Goal: Information Seeking & Learning: Find specific page/section

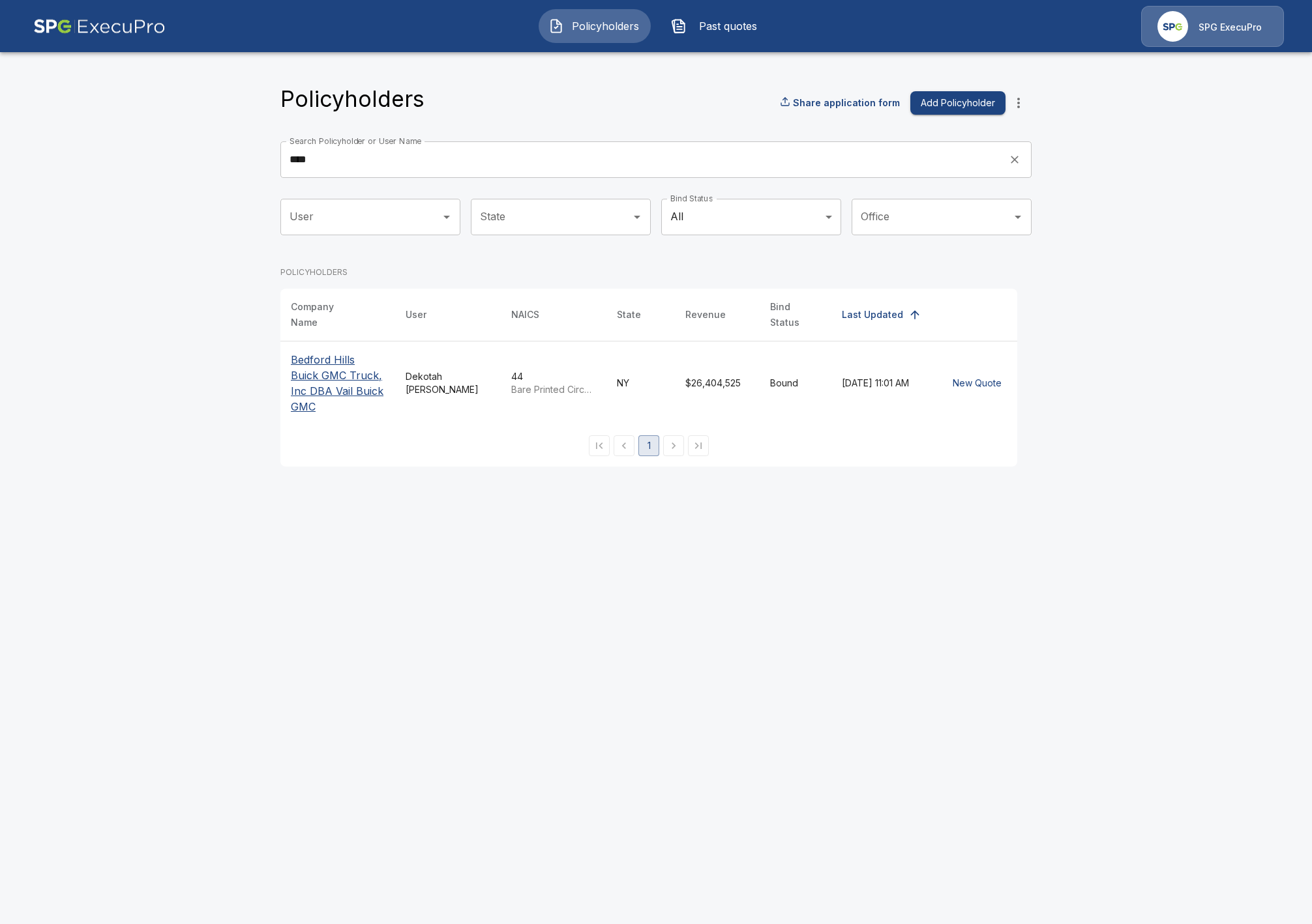
click at [432, 157] on input "****" at bounding box center [639, 159] width 719 height 36
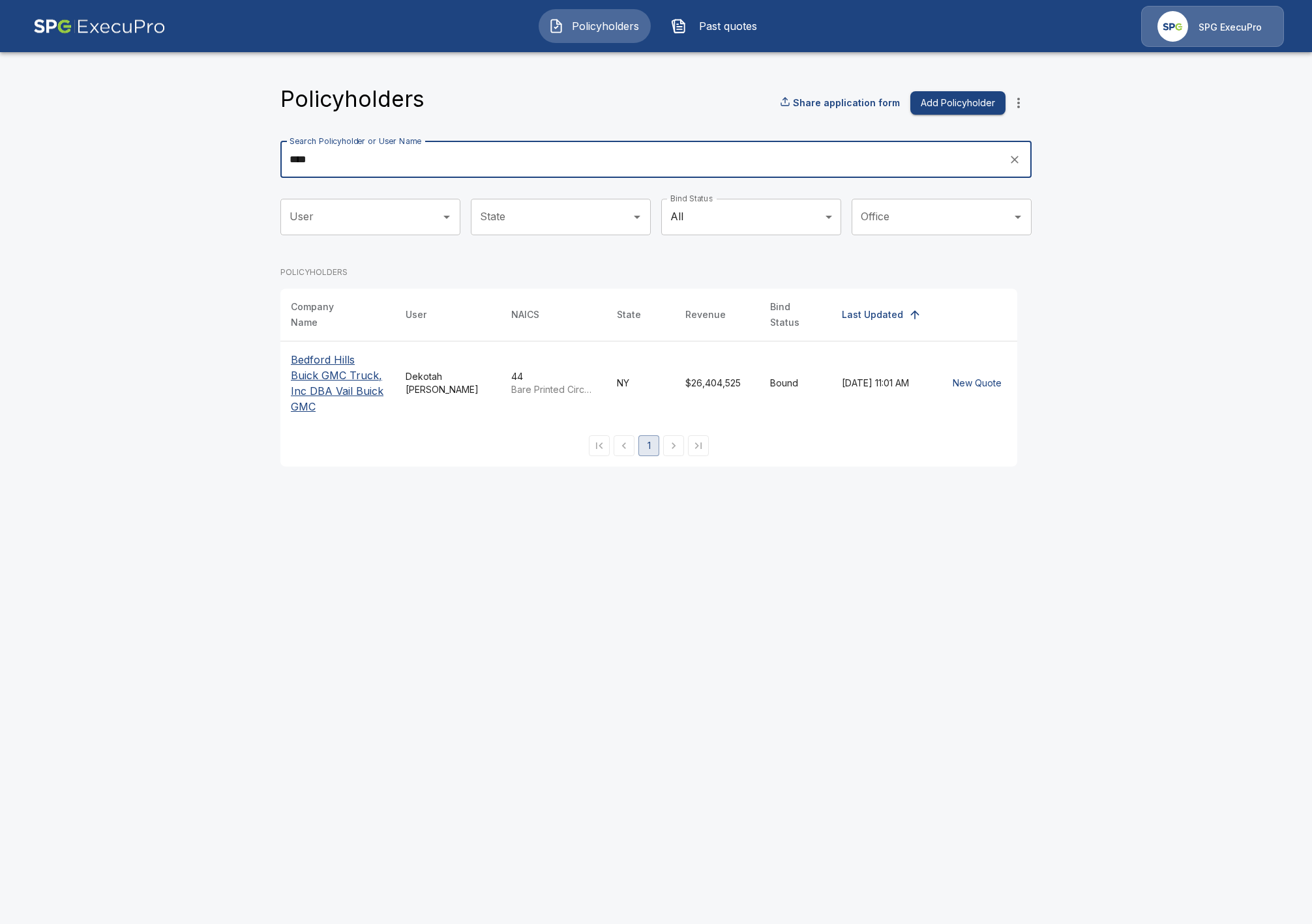
click at [432, 157] on input "****" at bounding box center [639, 159] width 719 height 36
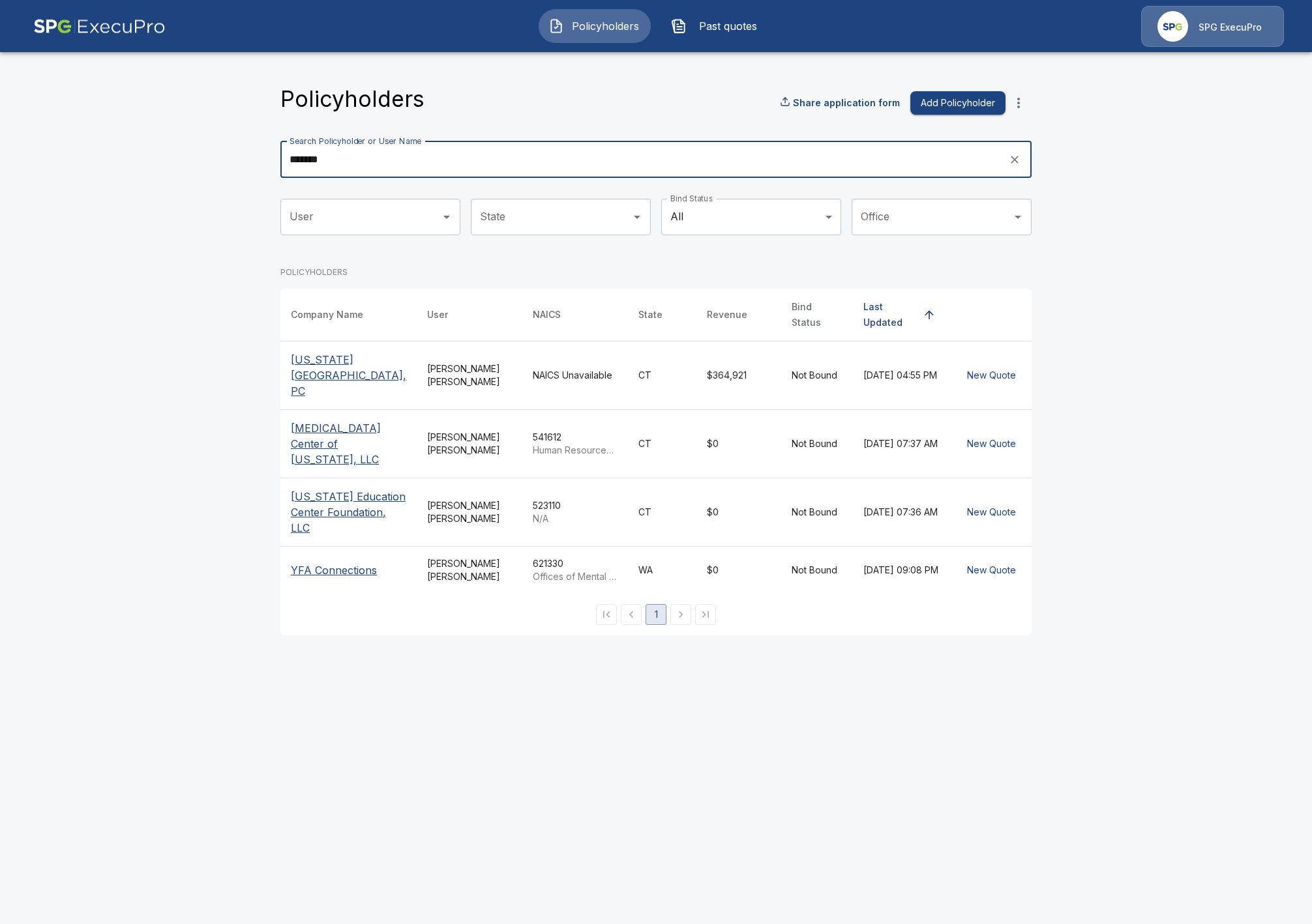
type input "*******"
click at [343, 489] on p "Connecticut Education Center Foundation, LLC" at bounding box center [348, 512] width 115 height 47
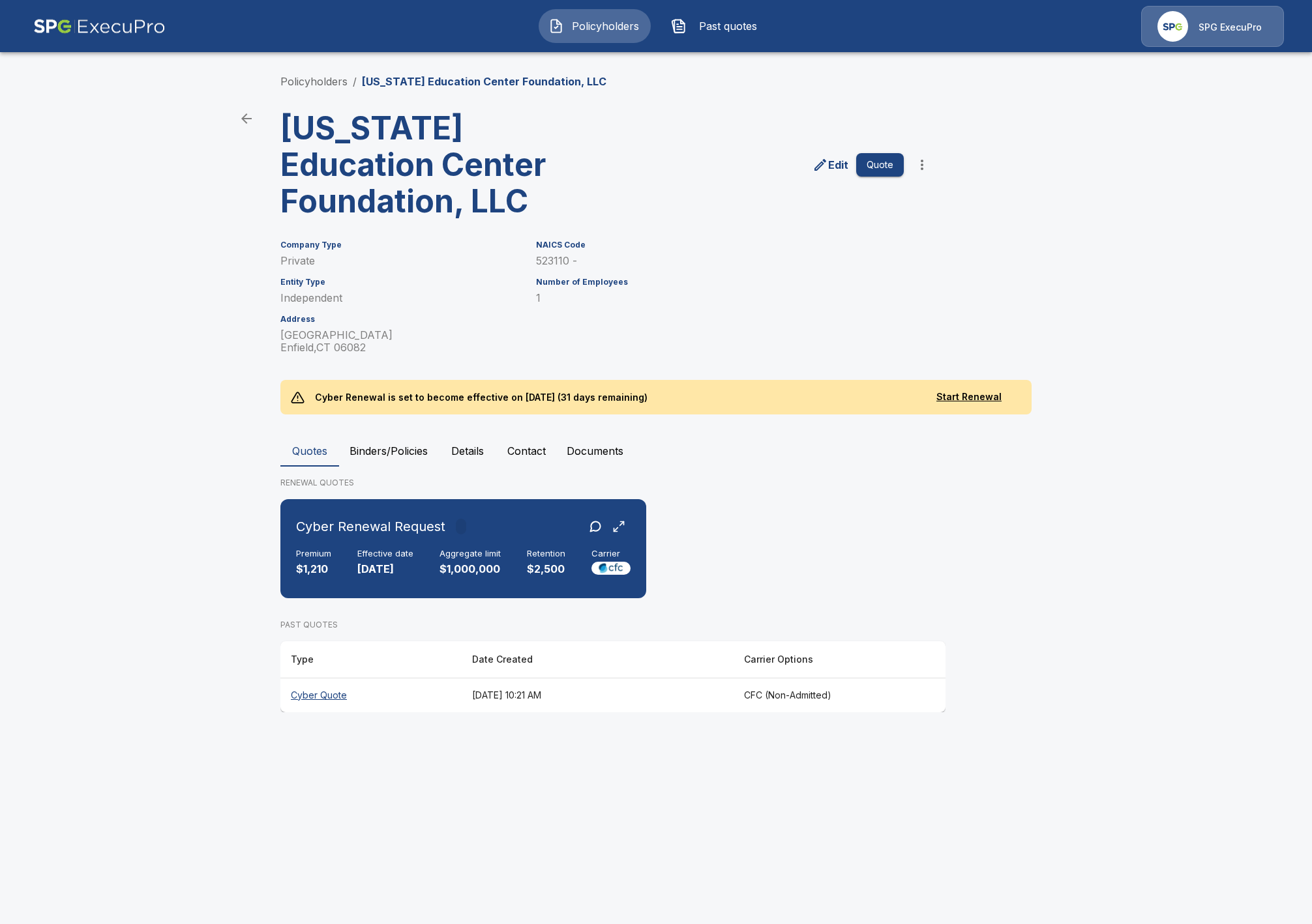
click at [446, 696] on th "Cyber Quote" at bounding box center [371, 695] width 182 height 35
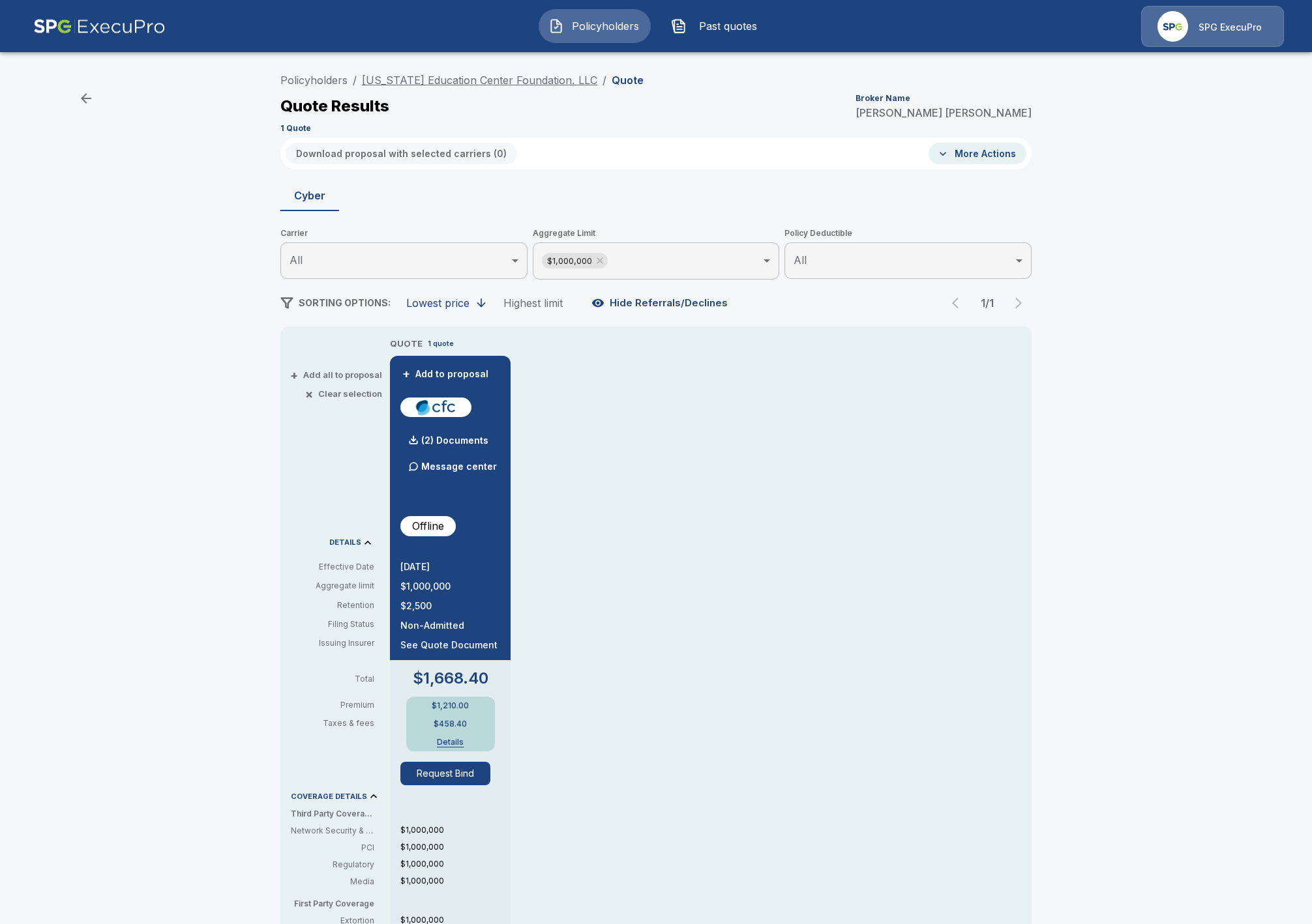
click at [539, 77] on link "Connecticut Education Center Foundation, LLC" at bounding box center [480, 80] width 236 height 13
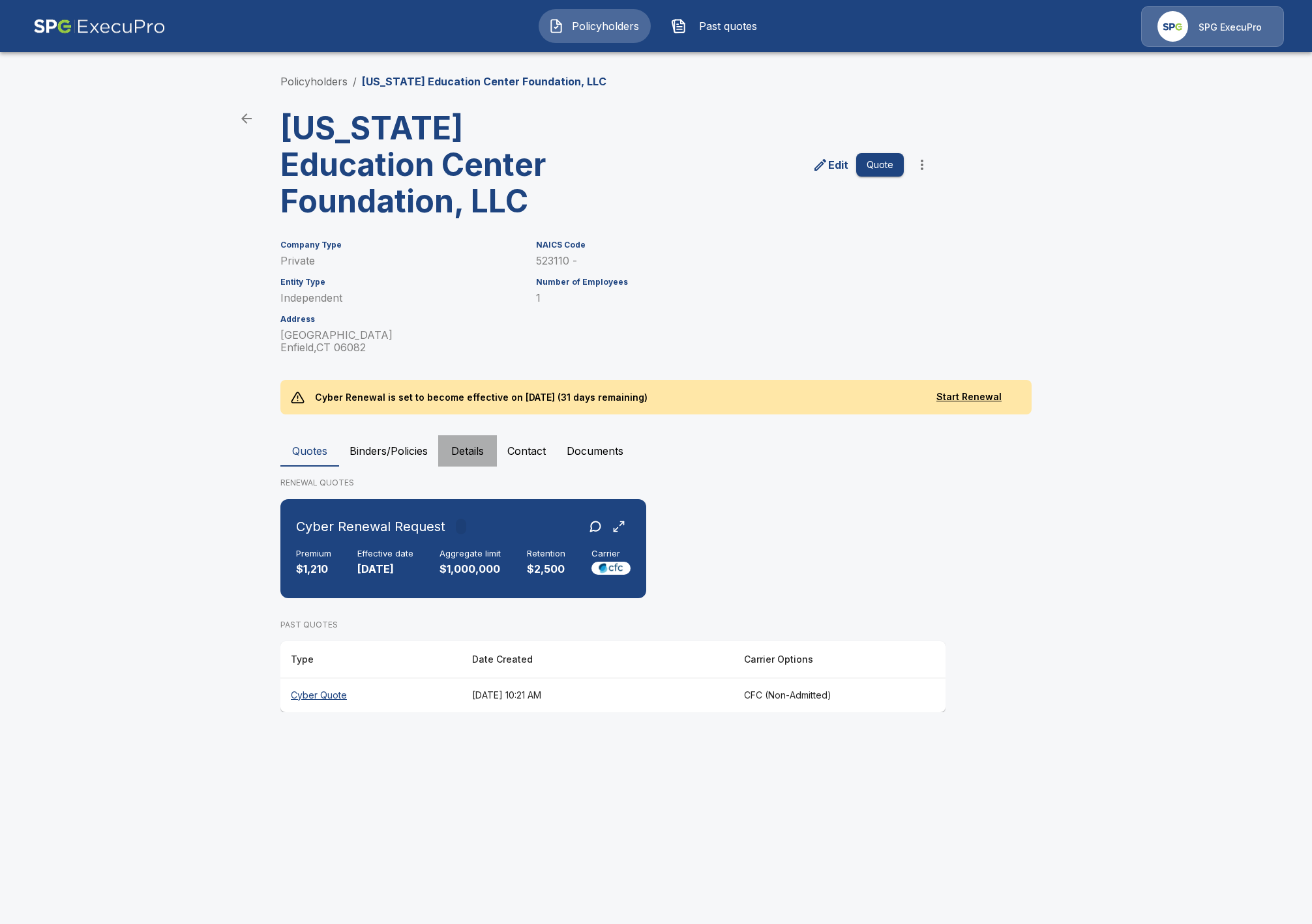
click at [465, 449] on button "Details" at bounding box center [467, 451] width 59 height 31
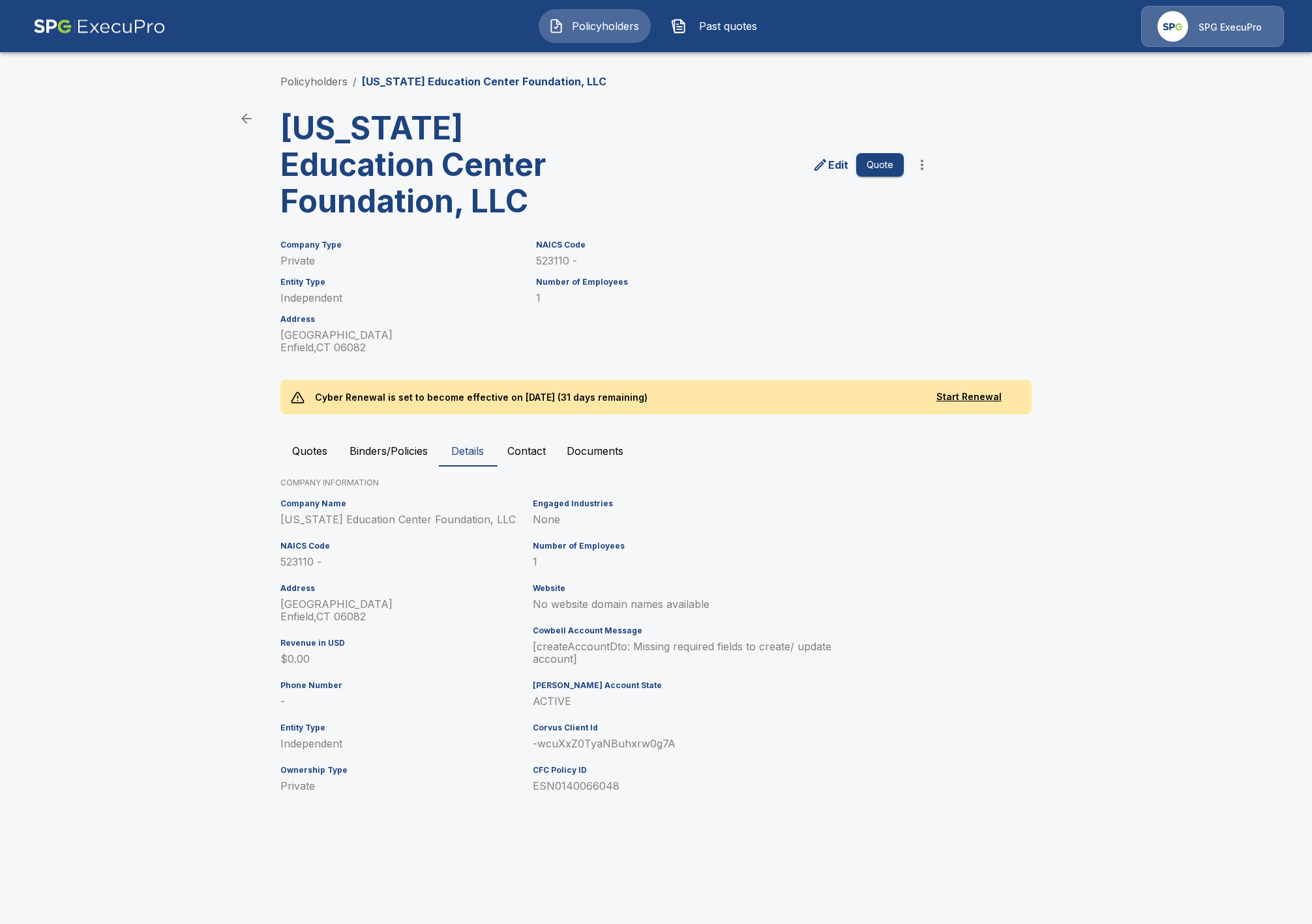
click at [163, 15] on img at bounding box center [99, 26] width 132 height 41
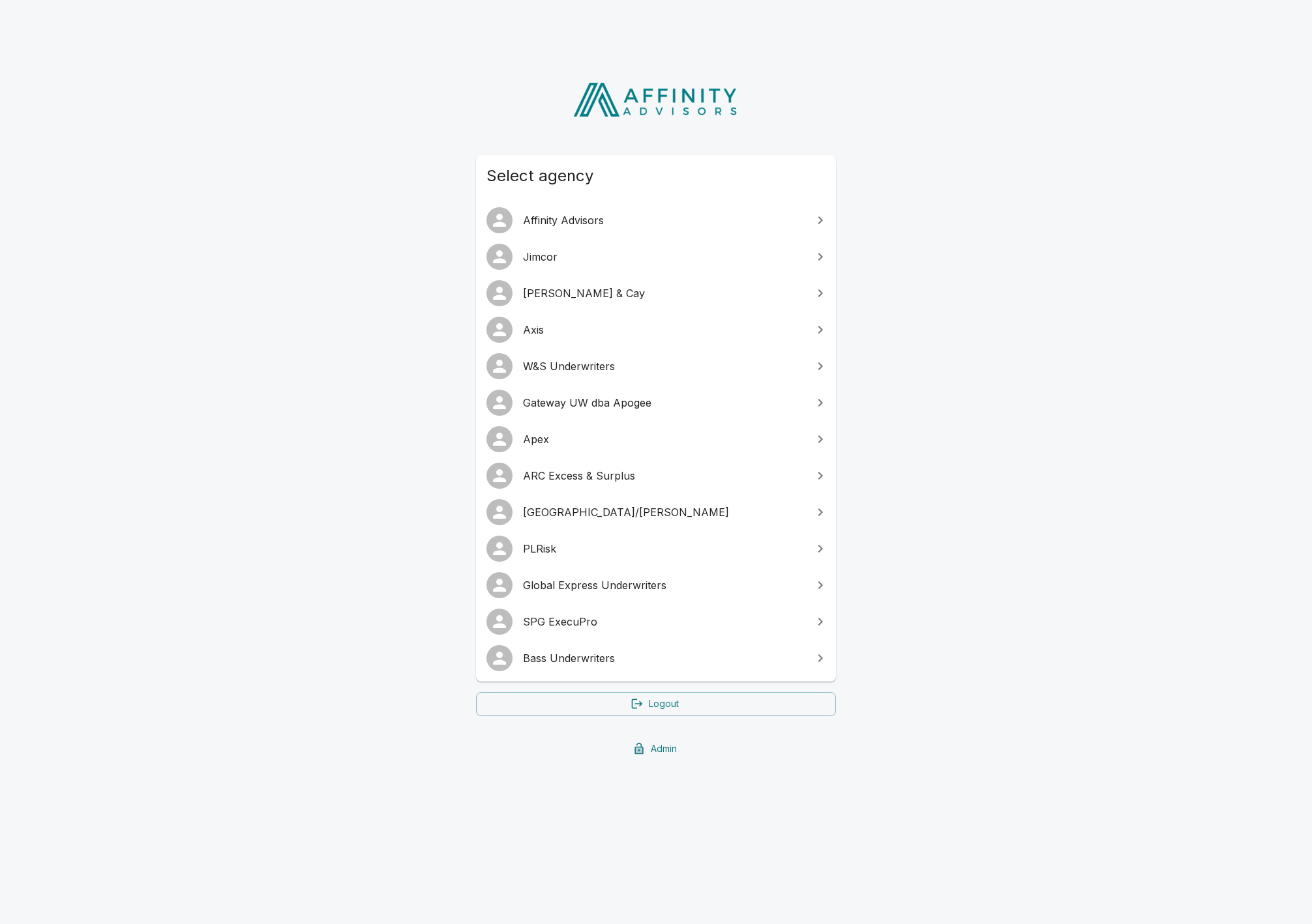
click at [643, 412] on link "Gateway UW dba Apogee" at bounding box center [656, 403] width 360 height 36
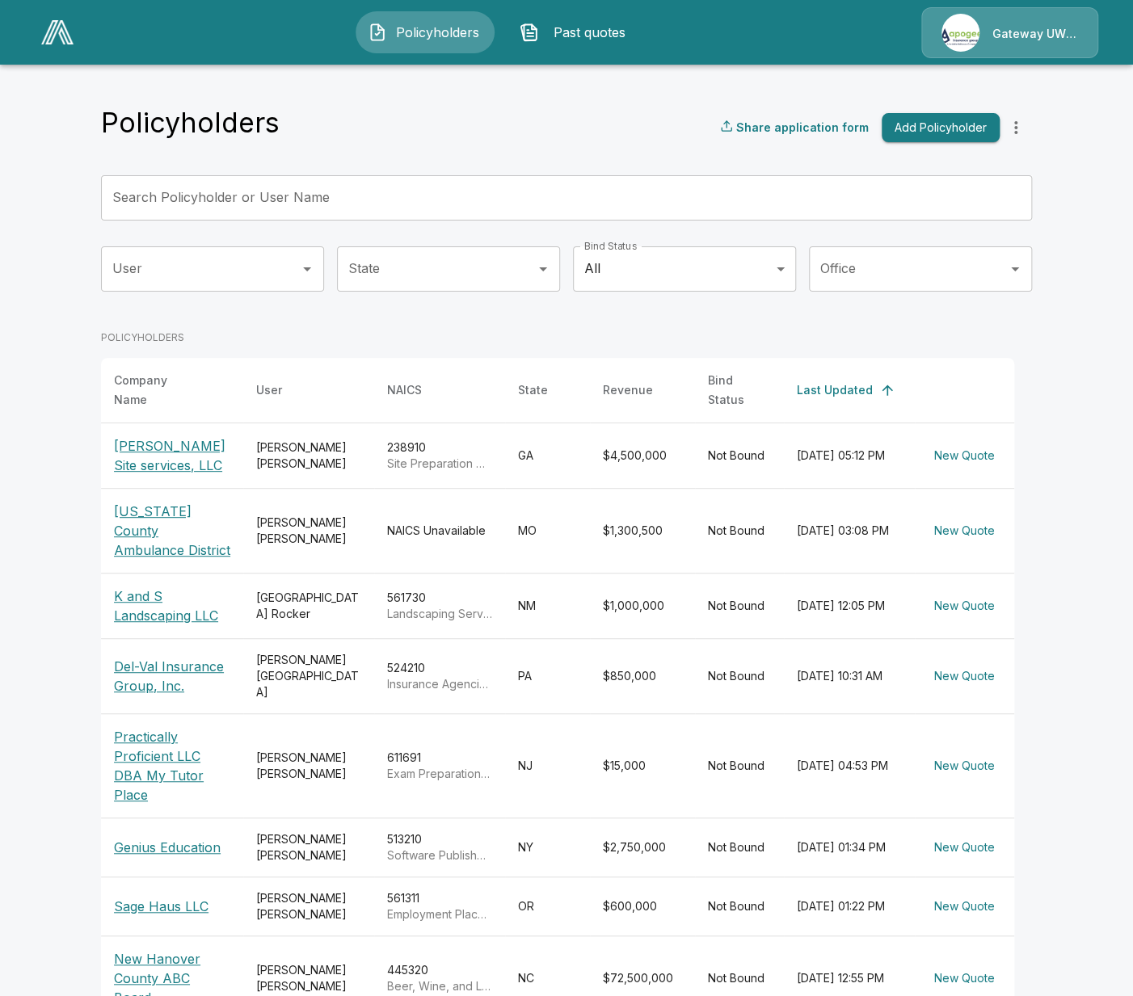
click at [577, 45] on button "Past quotes" at bounding box center [576, 32] width 139 height 42
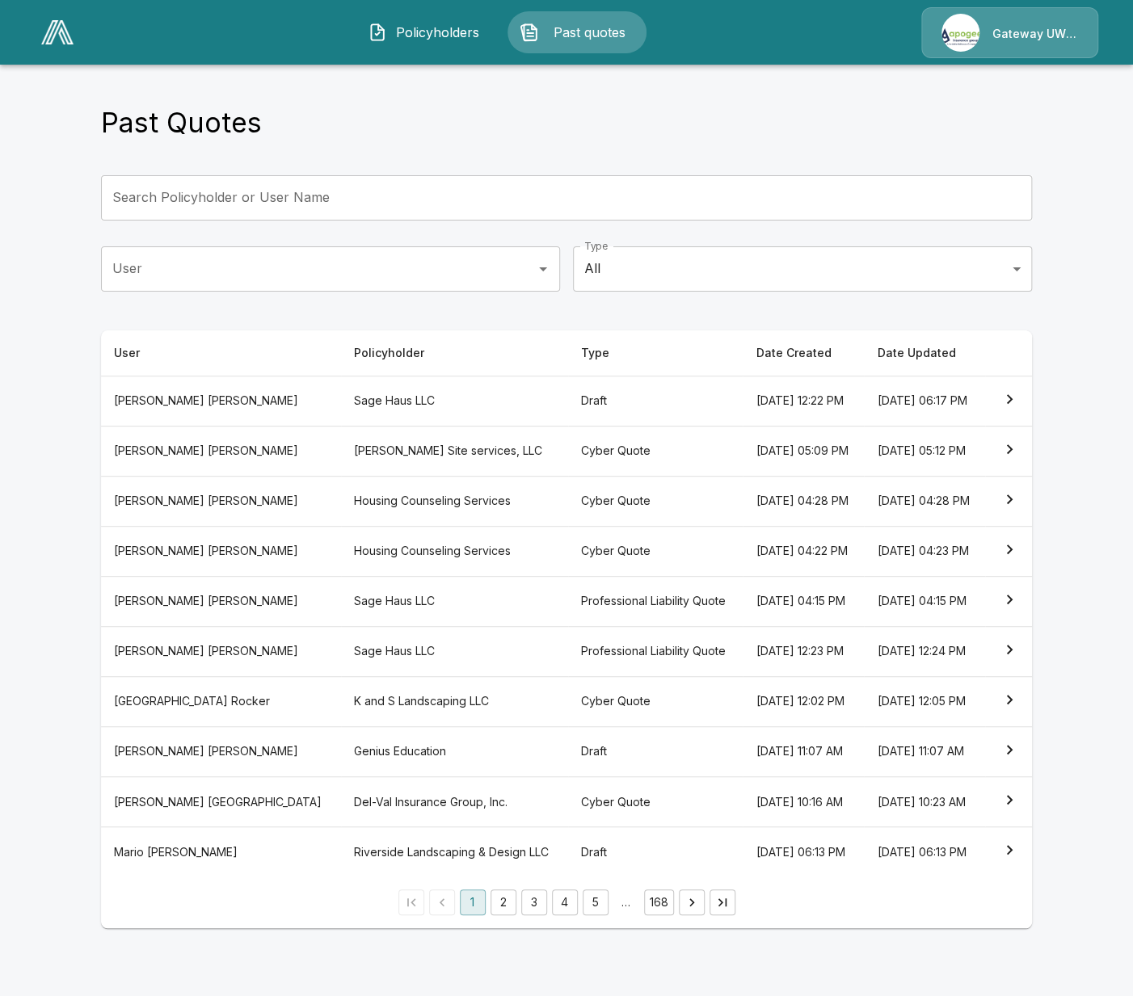
click at [666, 279] on body "Policyholders Past quotes Gateway UW dba Apogee Past Quotes Search Policyholder…" at bounding box center [566, 474] width 1133 height 948
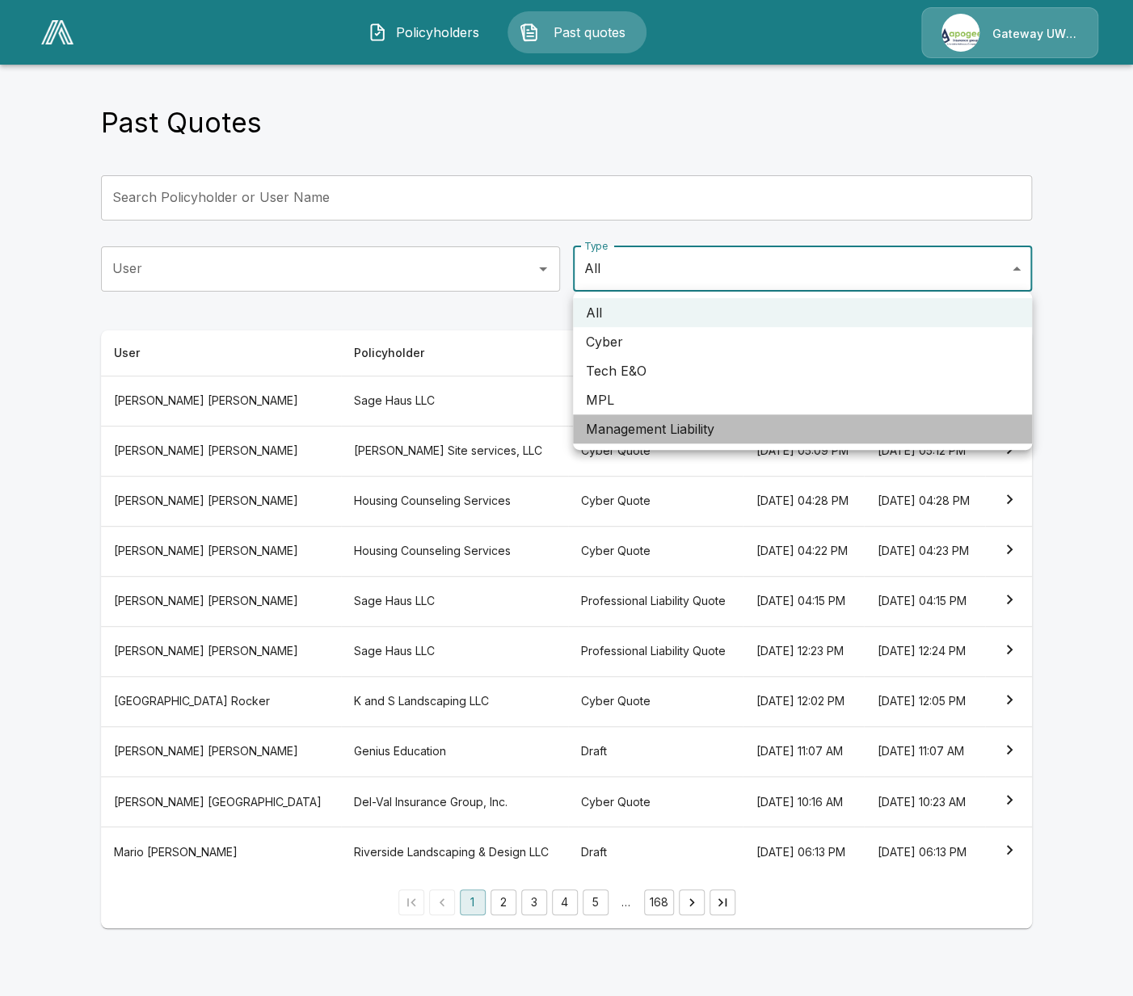
click at [717, 440] on li "Management Liability" at bounding box center [802, 428] width 459 height 29
type input "**"
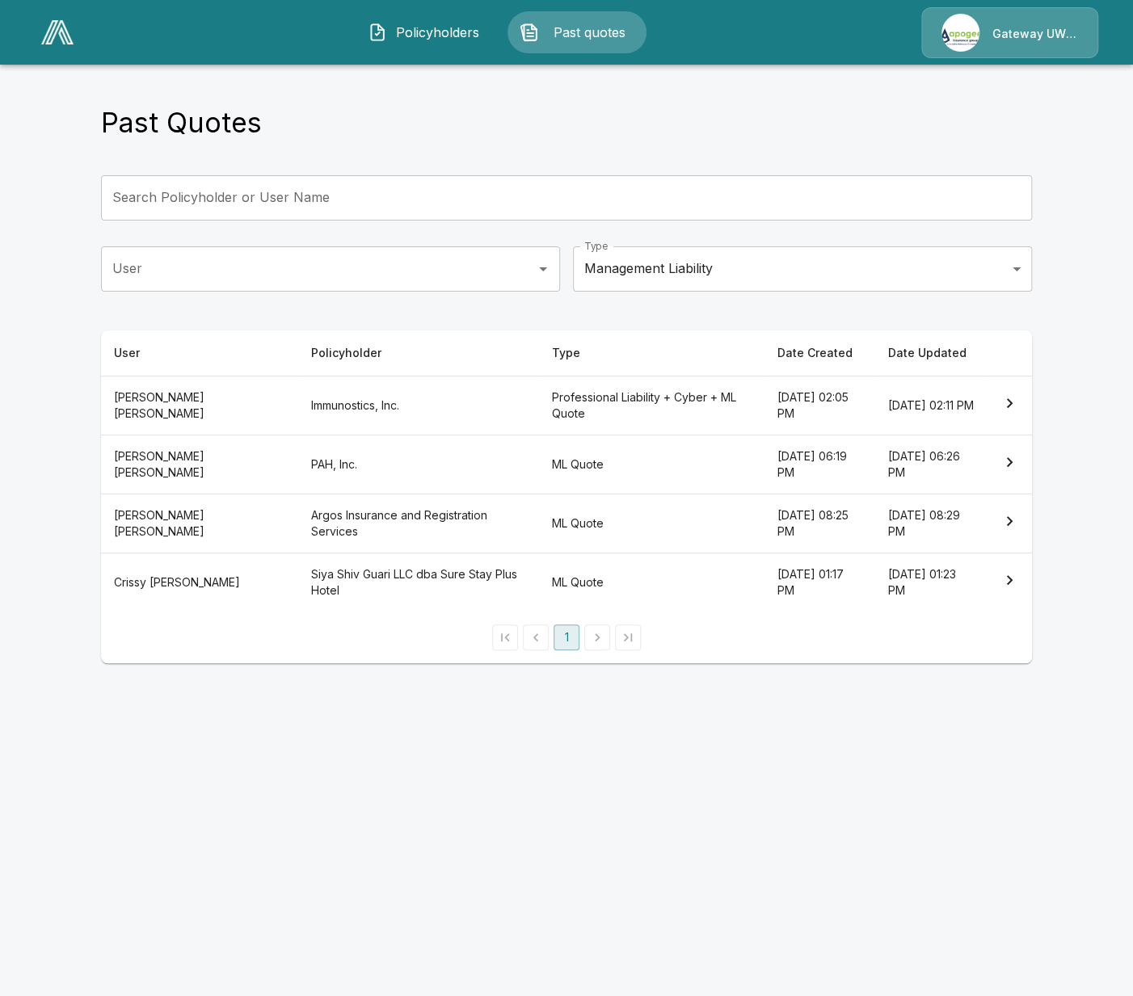
click at [608, 416] on th "Professional Liability + Cyber + ML Quote" at bounding box center [651, 405] width 225 height 59
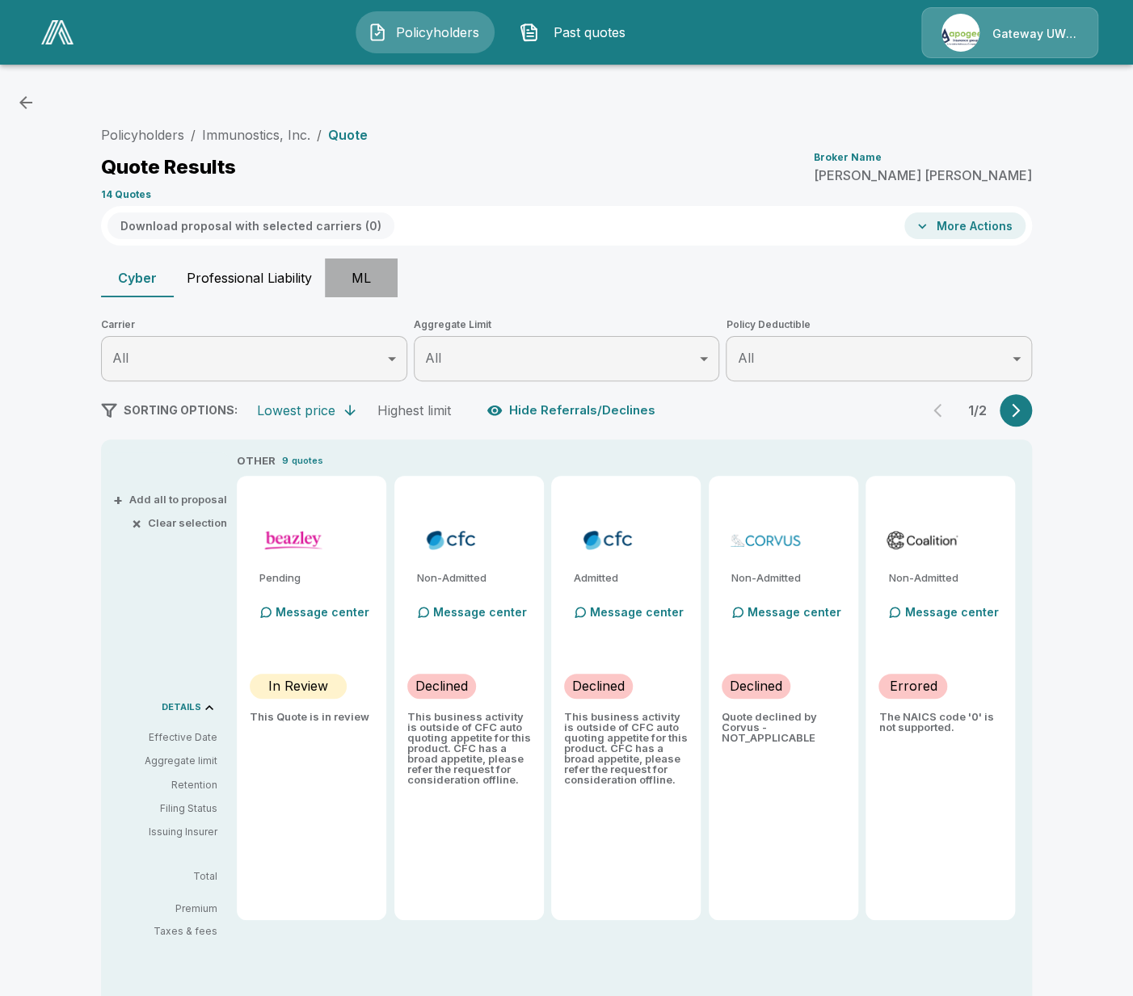
click at [351, 289] on button "ML" at bounding box center [361, 277] width 73 height 39
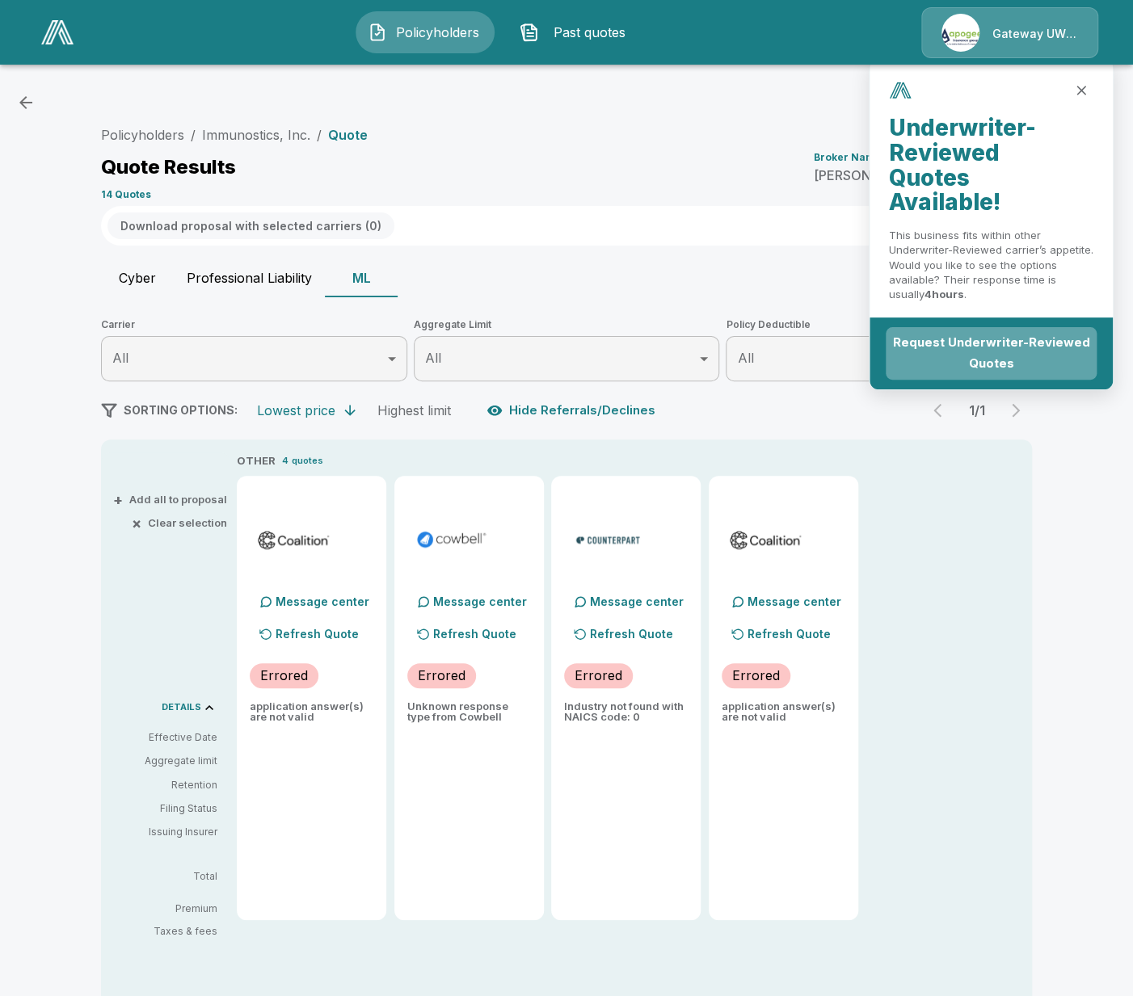
click at [996, 360] on button "Request Underwriter-Reviewed Quotes" at bounding box center [990, 353] width 211 height 53
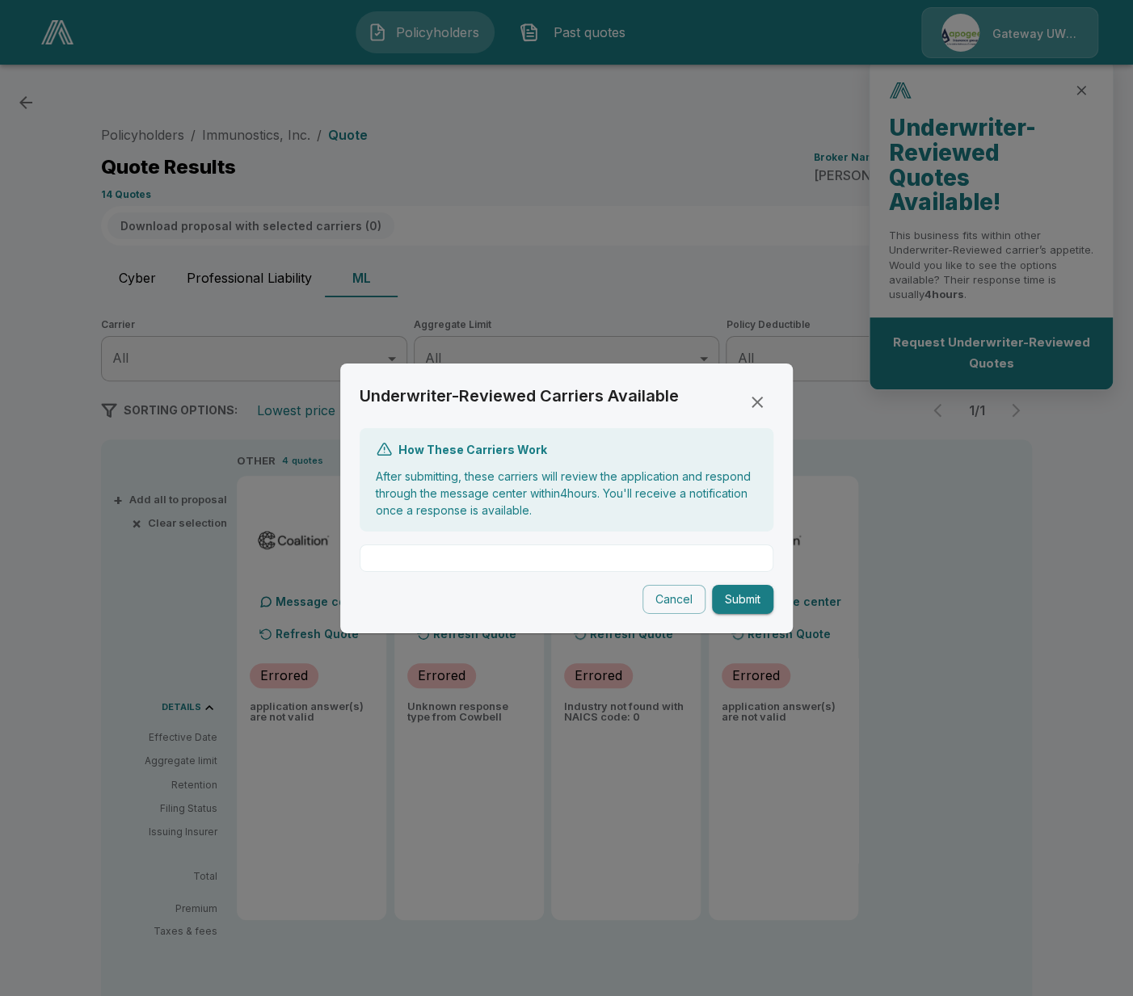
click at [759, 402] on icon "close" at bounding box center [756, 401] width 19 height 19
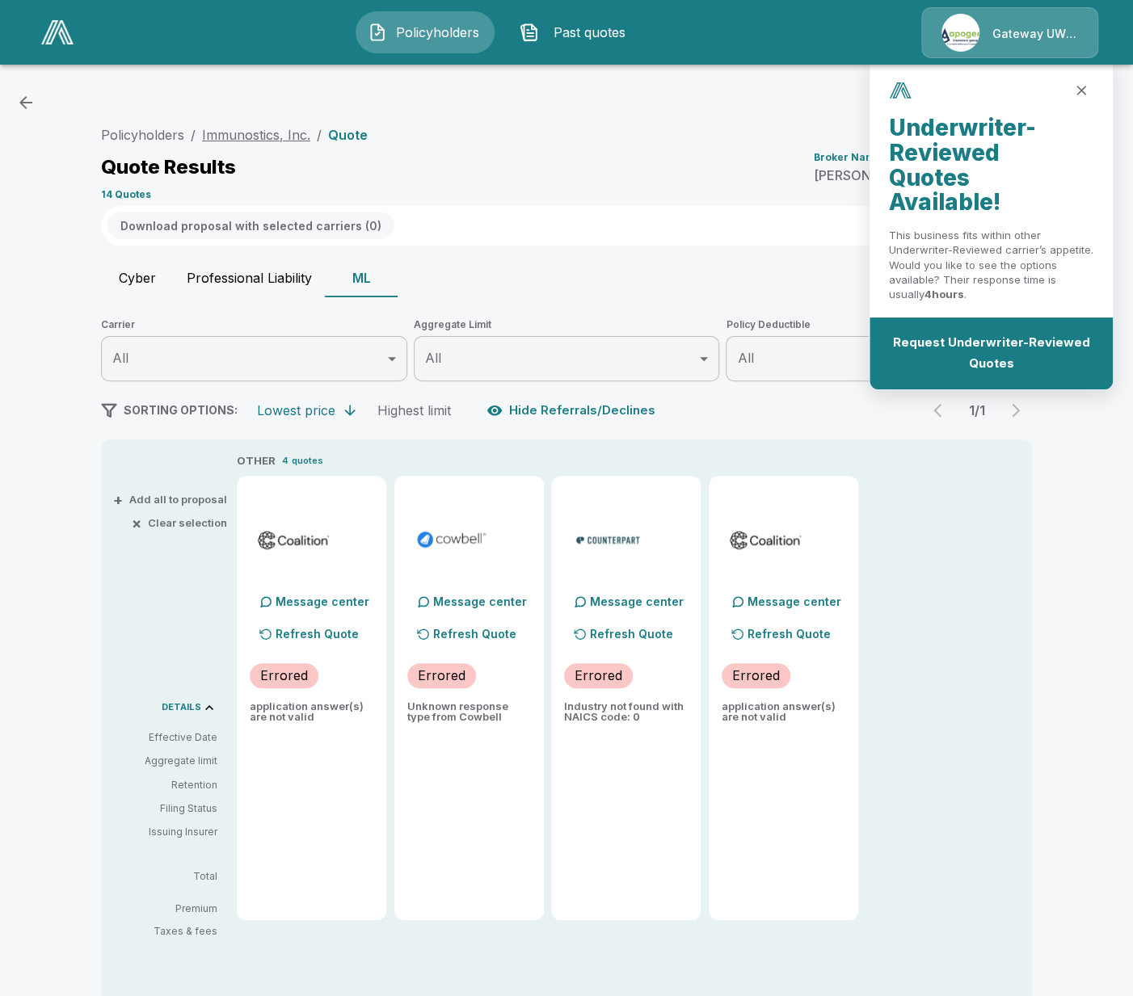
click at [229, 137] on link "Immunostics, Inc." at bounding box center [256, 135] width 108 height 16
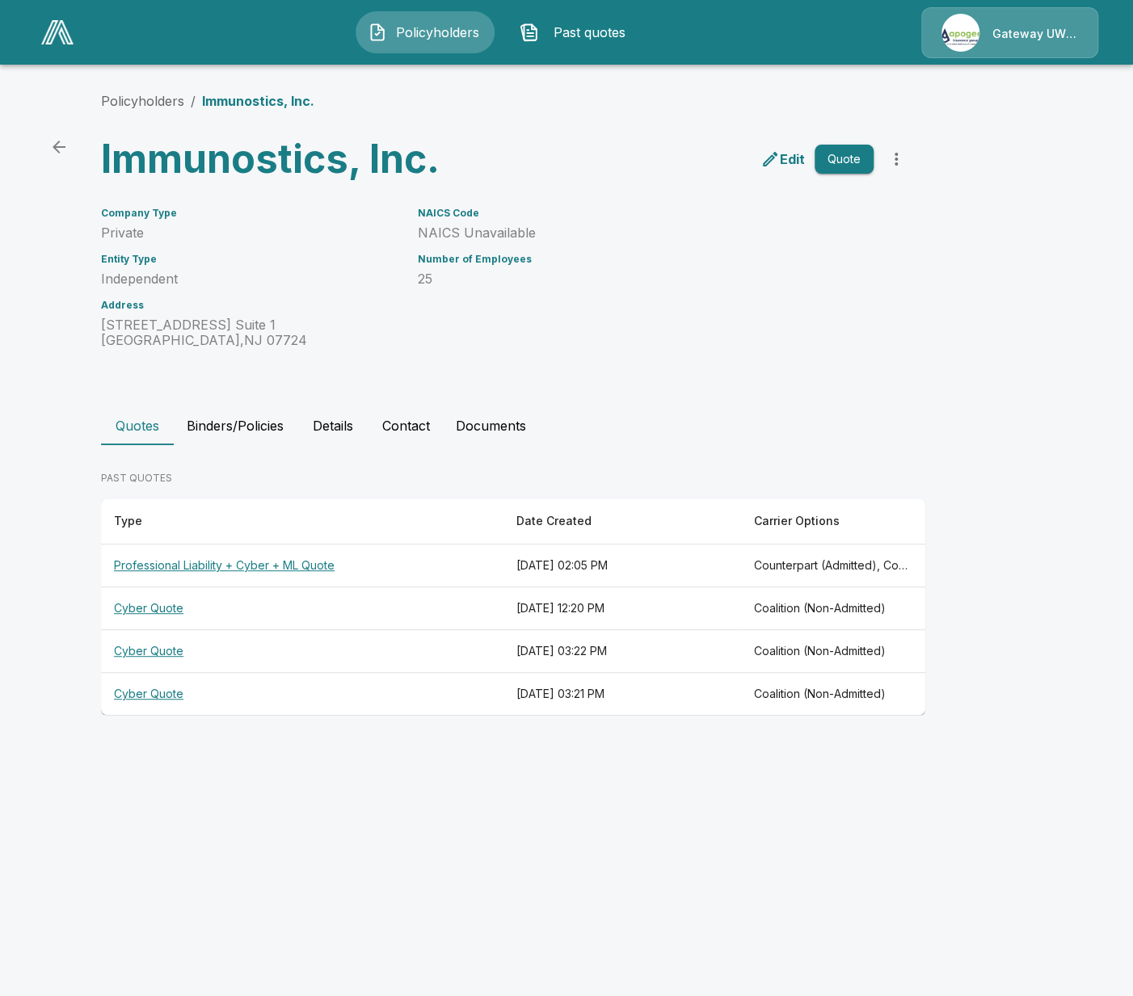
click at [448, 569] on th "Professional Liability + Cyber + ML Quote" at bounding box center [302, 565] width 402 height 43
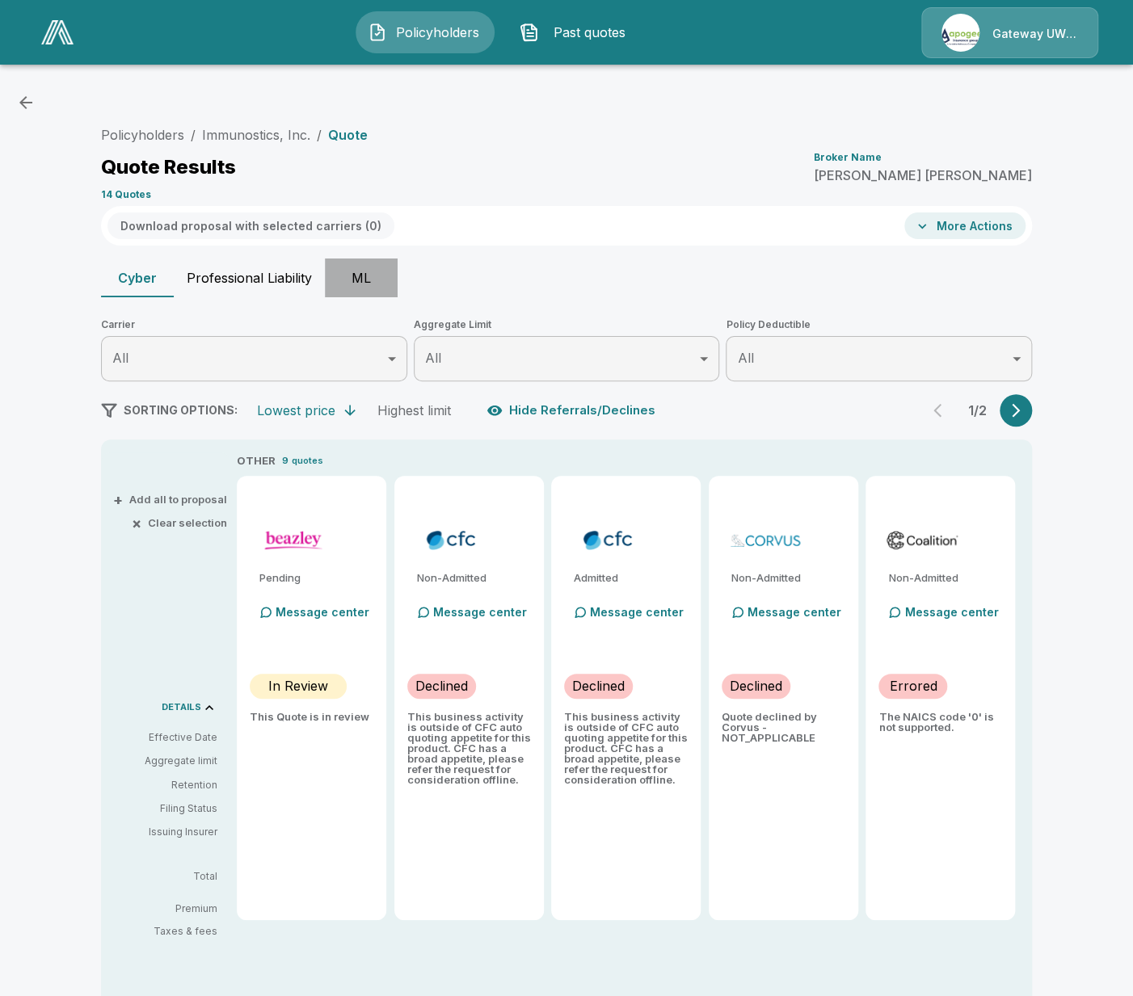
click at [360, 276] on button "ML" at bounding box center [361, 277] width 73 height 39
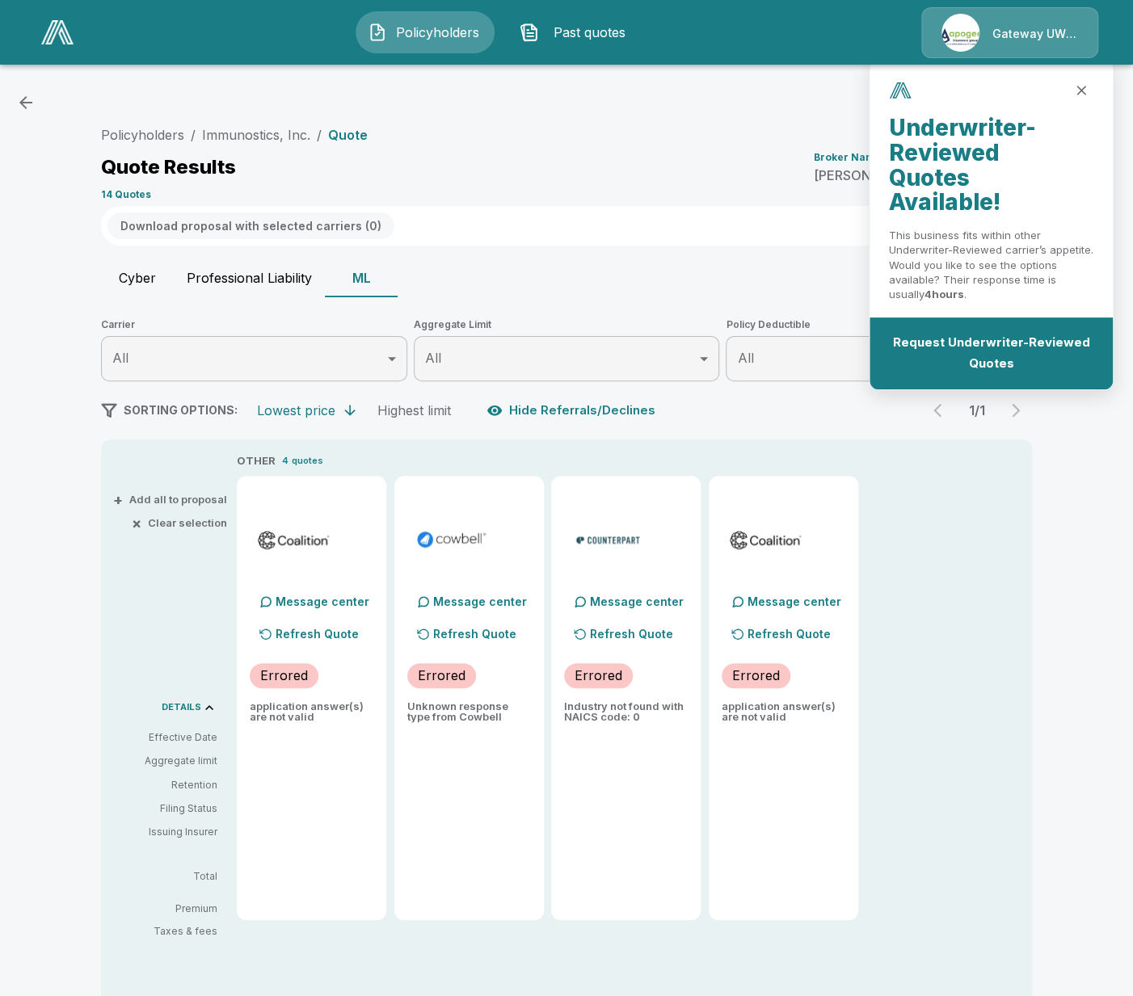
click at [1080, 85] on icon "close" at bounding box center [1081, 90] width 16 height 16
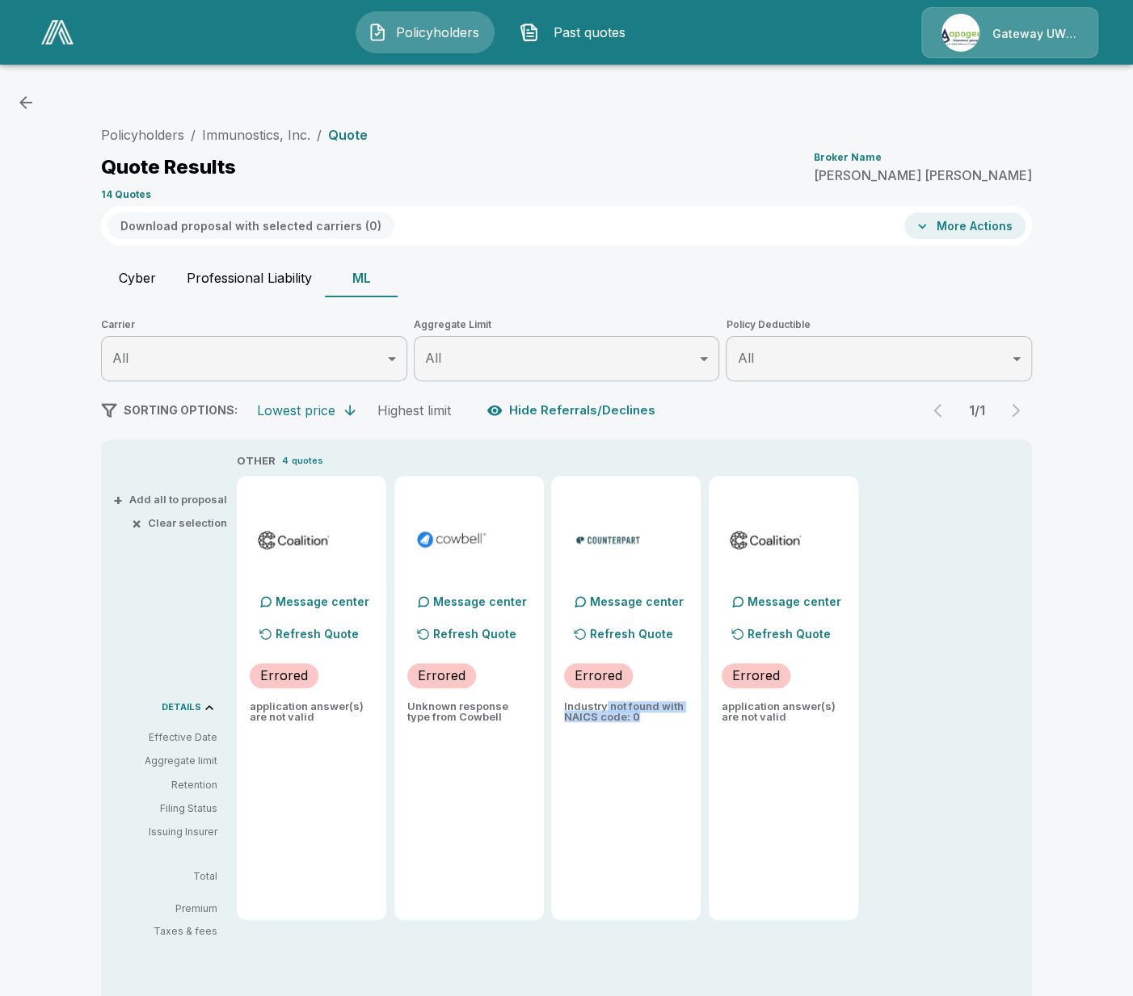
drag, startPoint x: 607, startPoint y: 705, endPoint x: 650, endPoint y: 717, distance: 44.5
click at [647, 716] on p "Industry not found with NAICS code: 0" at bounding box center [626, 711] width 124 height 21
drag, startPoint x: 762, startPoint y: 733, endPoint x: 775, endPoint y: 725, distance: 14.8
click at [769, 729] on div "Message center Refresh Quote Errored application answer(s) are not valid" at bounding box center [782, 698] width 149 height 444
drag, startPoint x: 769, startPoint y: 722, endPoint x: 842, endPoint y: 733, distance: 73.5
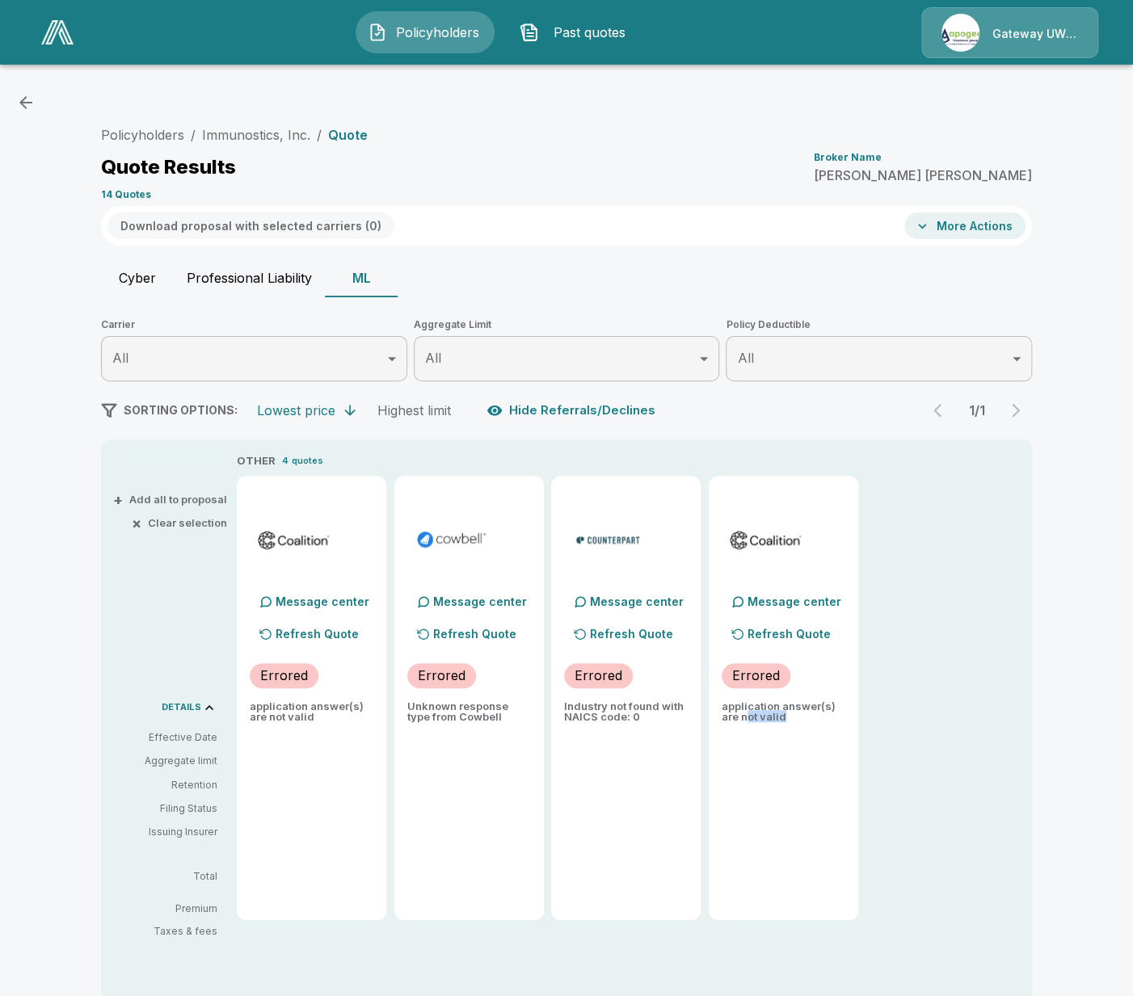
click at [746, 716] on div "Message center Refresh Quote Errored application answer(s) are not valid" at bounding box center [782, 698] width 149 height 444
click at [860, 734] on div "OTHER 4 quotes Message center Refresh Quote Errored application answer(s) are n…" at bounding box center [634, 686] width 795 height 468
click at [273, 141] on link "Immunostics, Inc." at bounding box center [256, 135] width 108 height 16
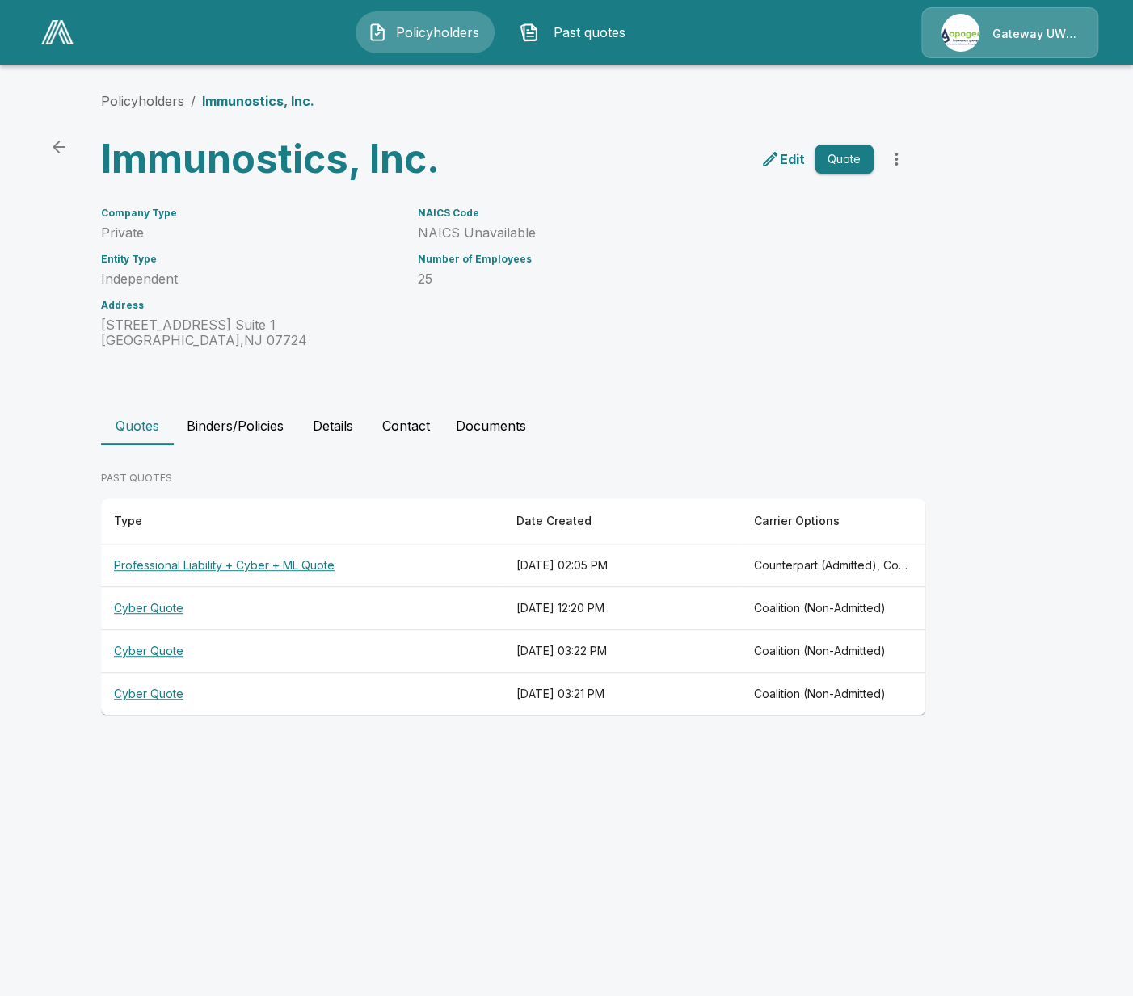
click at [335, 427] on button "Details" at bounding box center [332, 425] width 73 height 39
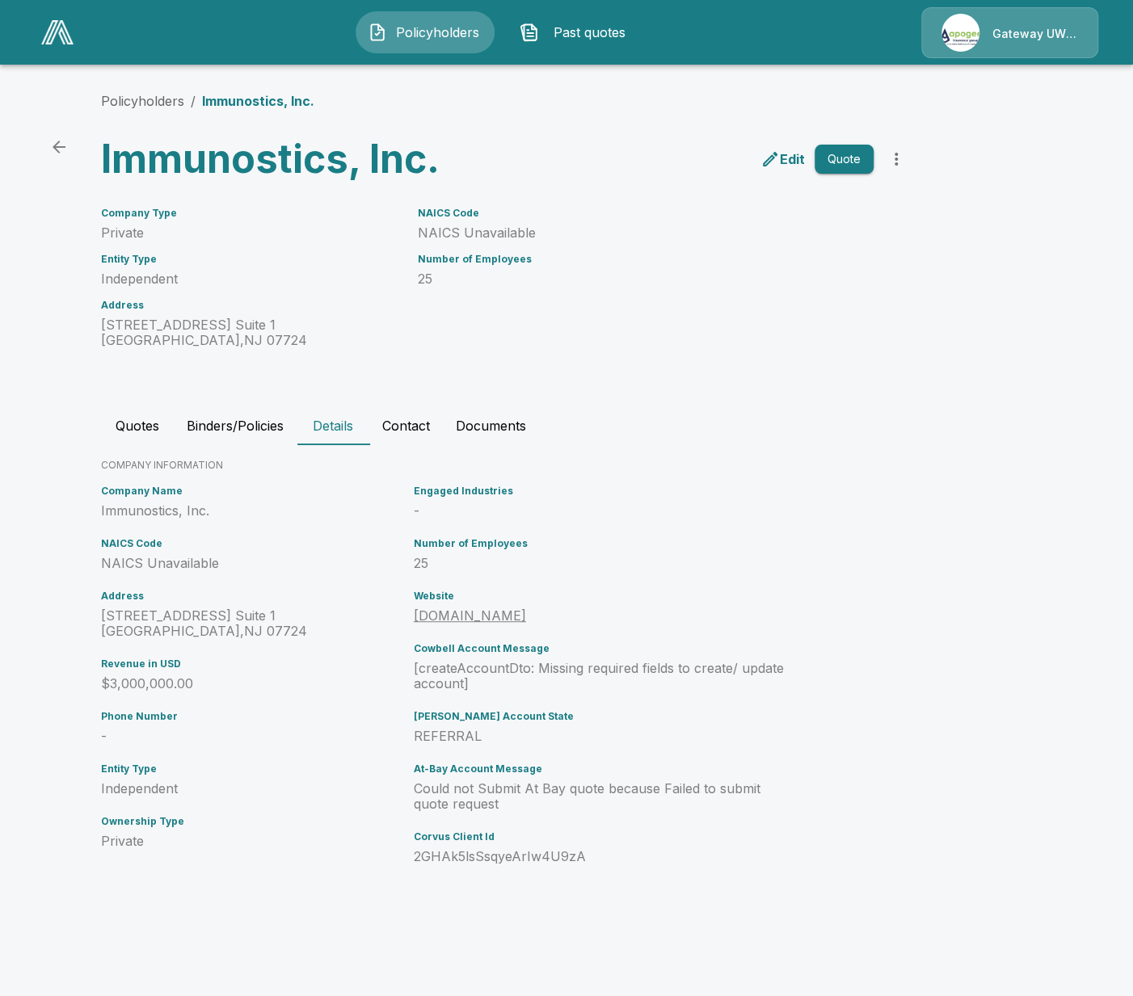
click at [459, 511] on p "-" at bounding box center [606, 510] width 384 height 15
click at [117, 571] on div "Company Name Immunostics, Inc. NAICS Code NAICS Unavailable Address 38 Industri…" at bounding box center [251, 681] width 313 height 405
drag, startPoint x: 134, startPoint y: 565, endPoint x: 157, endPoint y: 561, distance: 23.0
click at [153, 561] on p "NAICS Unavailable" at bounding box center [254, 563] width 306 height 15
click at [159, 560] on p "NAICS Unavailable" at bounding box center [254, 563] width 306 height 15
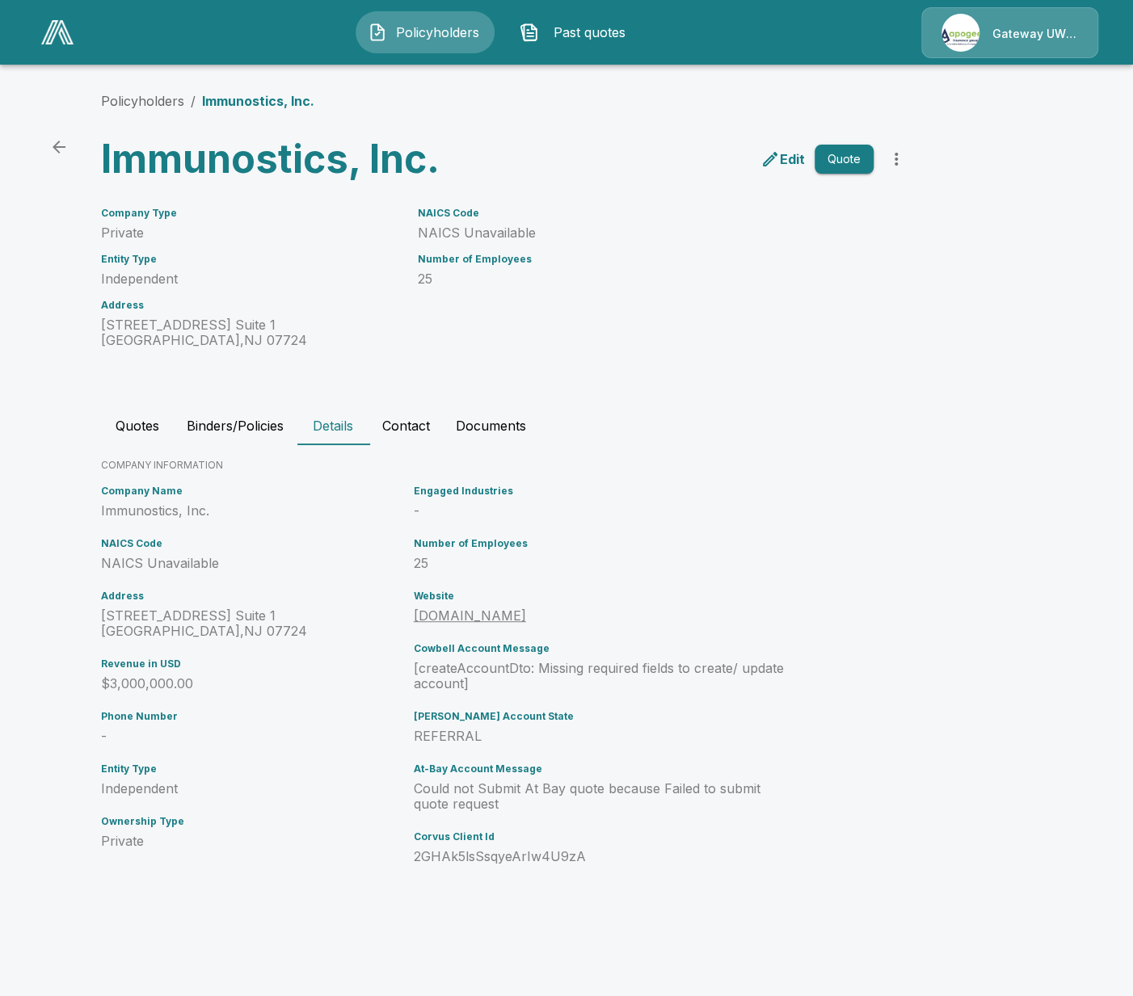
click at [244, 170] on h3 "Immunostics, Inc." at bounding box center [300, 159] width 399 height 45
click at [246, 173] on h3 "Immunostics, Inc." at bounding box center [300, 159] width 399 height 45
click at [719, 347] on div "NAICS Code NAICS Unavailable Number of Employees 25" at bounding box center [635, 268] width 475 height 160
drag, startPoint x: 125, startPoint y: 557, endPoint x: 225, endPoint y: 553, distance: 99.4
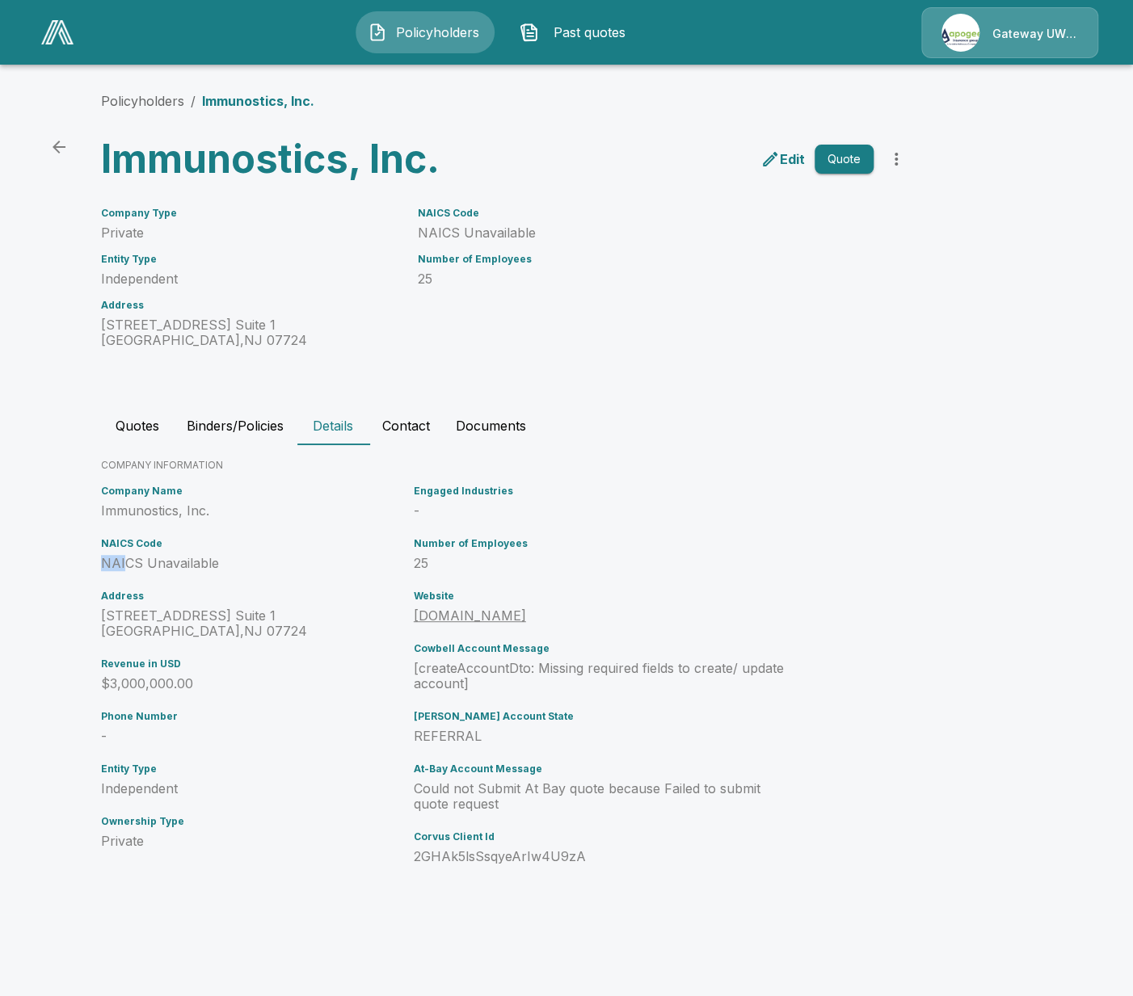
click at [199, 552] on div "NAICS Code NAICS Unavailable" at bounding box center [254, 554] width 306 height 33
click at [230, 553] on div "NAICS Code NAICS Unavailable" at bounding box center [254, 554] width 306 height 33
click at [788, 157] on p "Edit" at bounding box center [792, 158] width 25 height 19
click at [476, 616] on link "immunostics.com" at bounding box center [470, 615] width 112 height 16
